Goal: Obtain resource: Download file/media

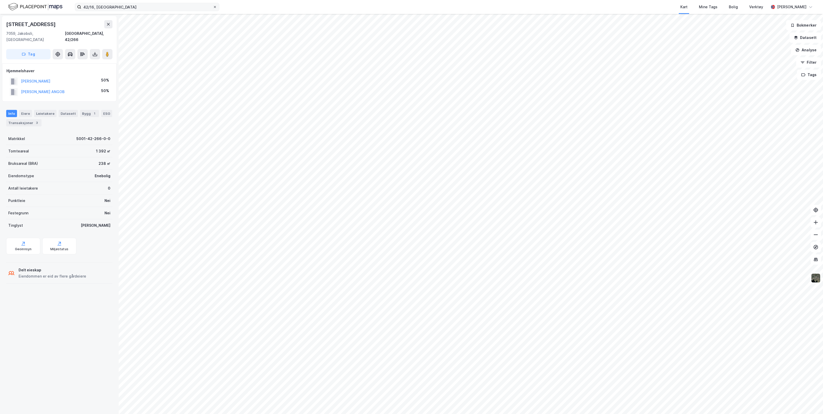
click at [214, 7] on icon at bounding box center [214, 6] width 3 height 3
click at [213, 7] on input "42/16, [GEOGRAPHIC_DATA]" at bounding box center [147, 7] width 132 height 8
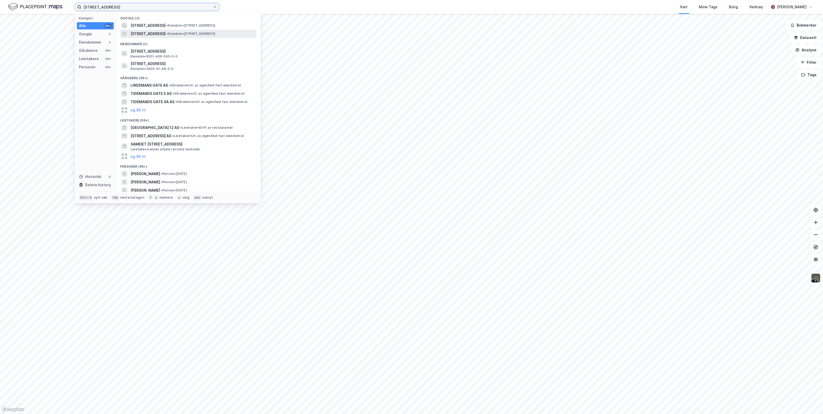
type input "[STREET_ADDRESS]"
click at [185, 33] on span "• Eiendom • [STREET_ADDRESS]" at bounding box center [191, 34] width 48 height 4
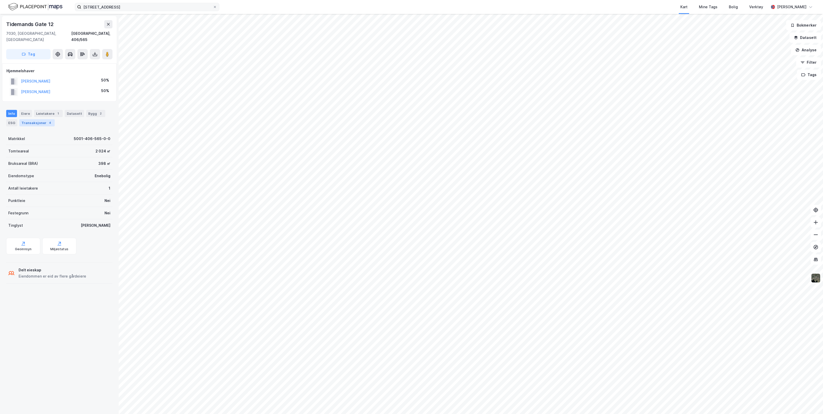
click at [34, 119] on div "Transaksjoner 4" at bounding box center [36, 122] width 35 height 7
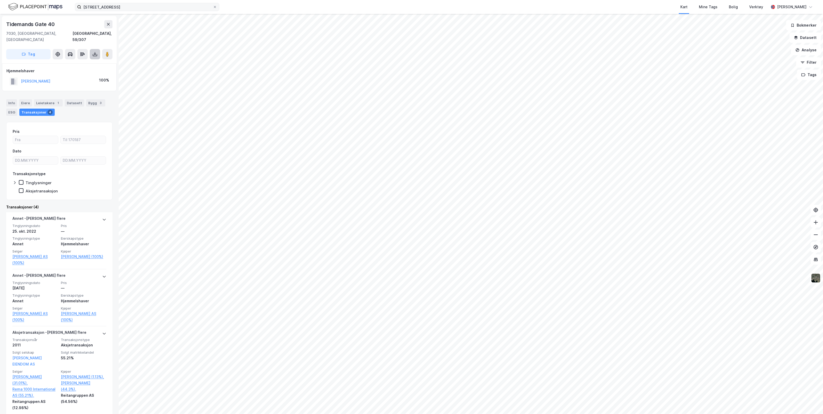
click at [97, 54] on icon at bounding box center [95, 55] width 4 height 2
click at [72, 62] on div "Last ned grunnbok" at bounding box center [69, 64] width 30 height 4
